Goal: Obtain resource: Obtain resource

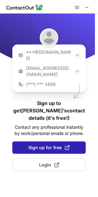
click at [41, 145] on span "Sign up for free" at bounding box center [48, 148] width 41 height 6
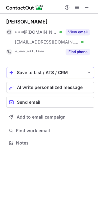
scroll to position [139, 98]
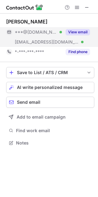
click at [75, 30] on button "View email" at bounding box center [78, 32] width 24 height 6
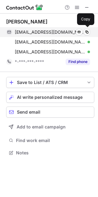
click at [34, 32] on span "aeiseman@gmail.com" at bounding box center [50, 32] width 71 height 6
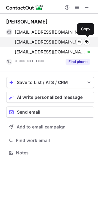
click at [36, 44] on span "adammanko12380@gmail.com" at bounding box center [50, 42] width 71 height 6
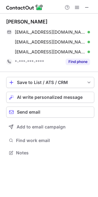
click at [24, 23] on div "Adam Eiseman" at bounding box center [26, 22] width 41 height 6
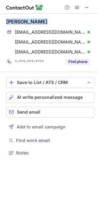
click at [24, 23] on div "Adam Eiseman" at bounding box center [26, 22] width 41 height 6
copy div "Adam Eiseman"
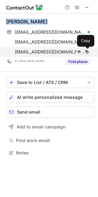
click at [87, 50] on span at bounding box center [87, 51] width 5 height 5
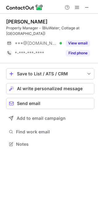
scroll to position [140, 98]
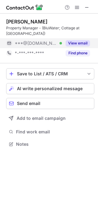
click at [70, 44] on button "View email" at bounding box center [78, 43] width 24 height 6
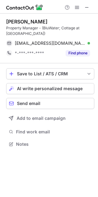
click at [21, 22] on div "Deana Zwiesler" at bounding box center [26, 22] width 41 height 6
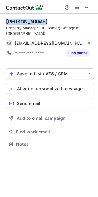
click at [21, 22] on div "Deana Zwiesler" at bounding box center [26, 22] width 41 height 6
copy div "Deana Zwiesler"
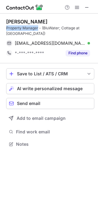
drag, startPoint x: 39, startPoint y: 28, endPoint x: 3, endPoint y: 28, distance: 35.5
click at [3, 28] on div "Deana Zwiesler Property Manager - (BluWater; Cottage at North Beach) deana11273…" at bounding box center [49, 84] width 98 height 140
copy div "Property Manager"
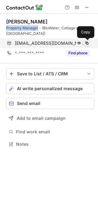
click at [87, 43] on span at bounding box center [87, 43] width 5 height 5
